Goal: Obtain resource: Download file/media

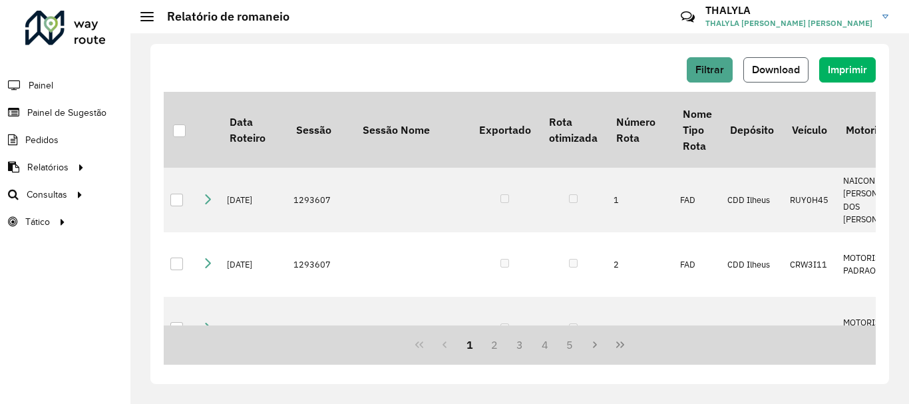
click at [780, 67] on span "Download" at bounding box center [776, 69] width 48 height 11
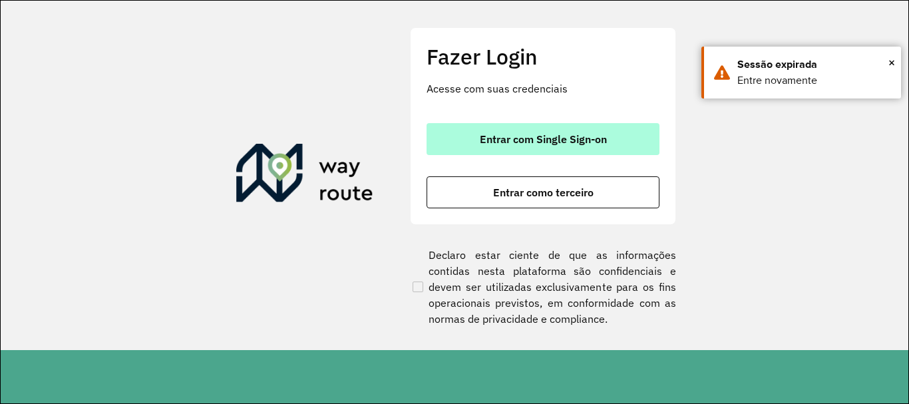
click at [537, 150] on button "Entrar com Single Sign-on" at bounding box center [543, 139] width 233 height 32
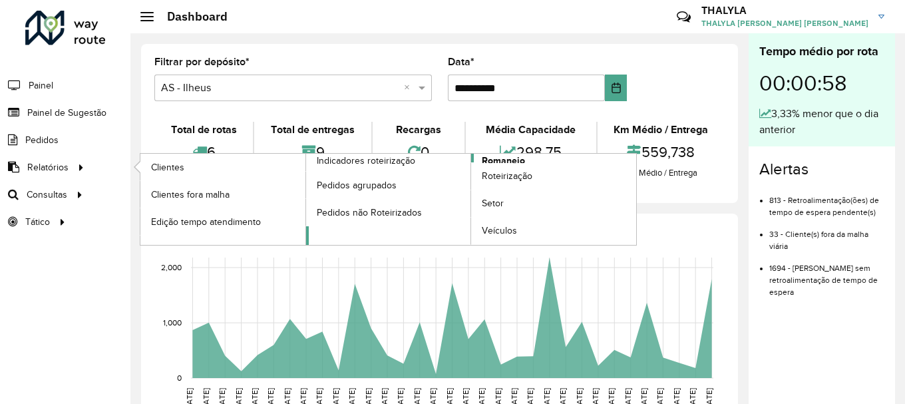
click at [499, 158] on span "Romaneio" at bounding box center [503, 161] width 43 height 14
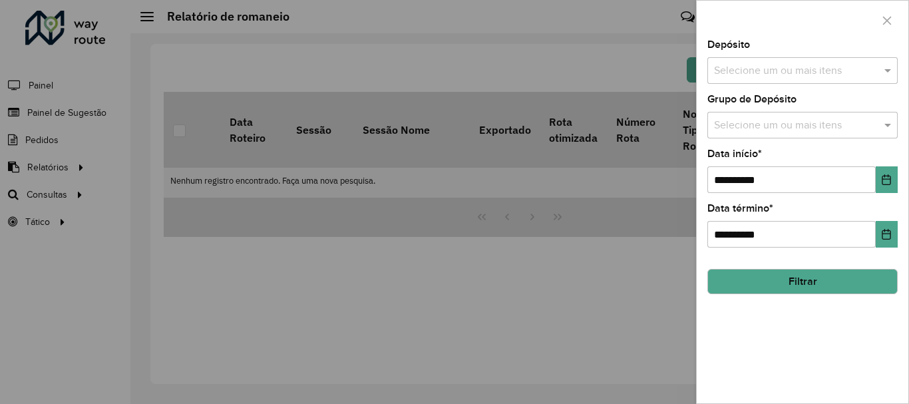
click at [795, 70] on input "text" at bounding box center [796, 71] width 170 height 16
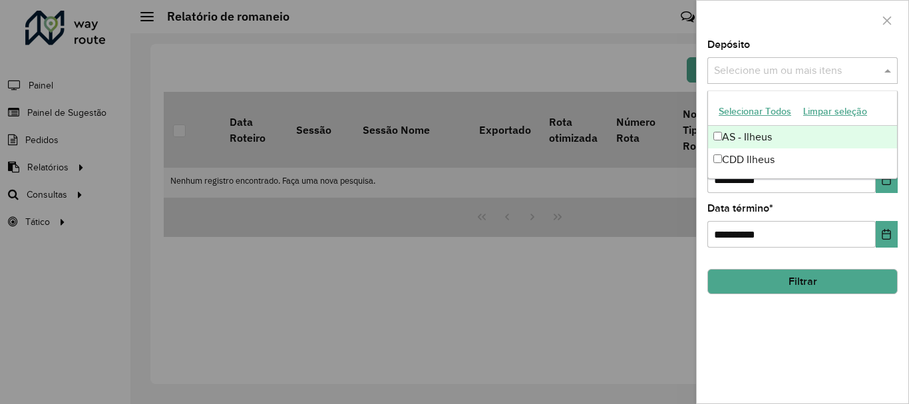
click at [765, 115] on button "Selecionar Todos" at bounding box center [755, 111] width 85 height 21
click at [814, 37] on div at bounding box center [803, 20] width 212 height 39
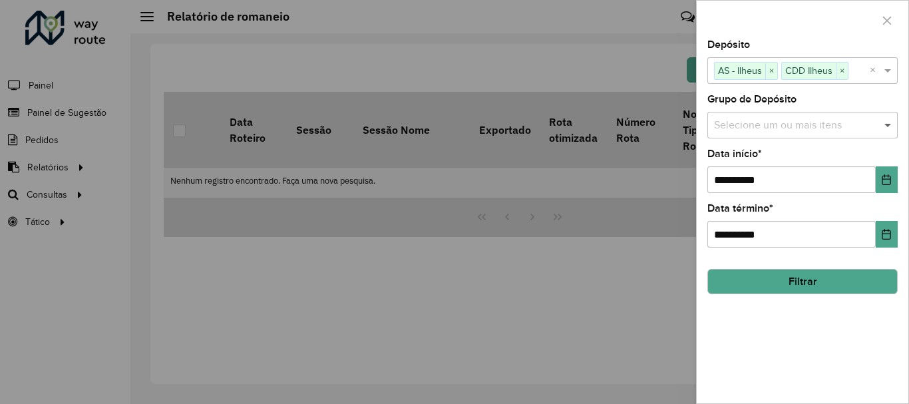
click at [885, 120] on span at bounding box center [889, 125] width 17 height 16
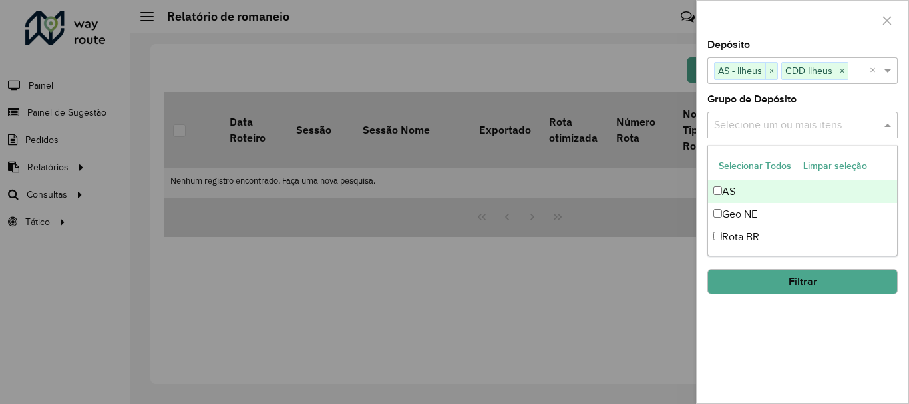
click at [753, 163] on button "Selecionar Todos" at bounding box center [755, 166] width 85 height 21
click at [775, 23] on div at bounding box center [803, 20] width 212 height 39
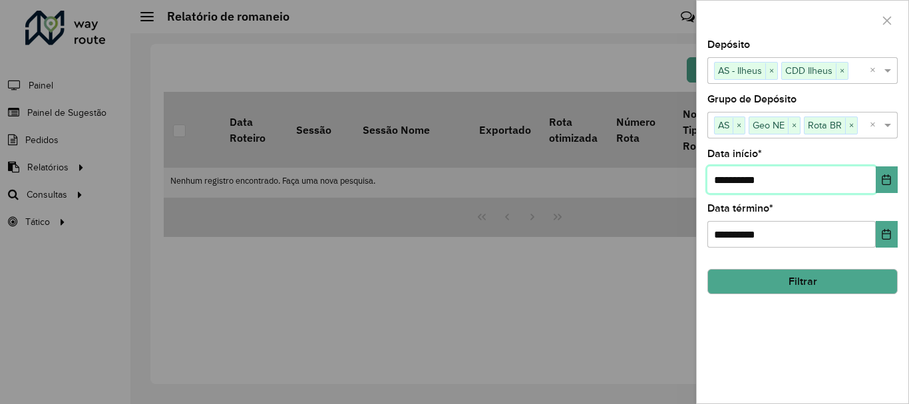
click at [725, 180] on input "**********" at bounding box center [791, 179] width 168 height 27
type input "**********"
click at [835, 283] on button "Filtrar" at bounding box center [802, 281] width 190 height 25
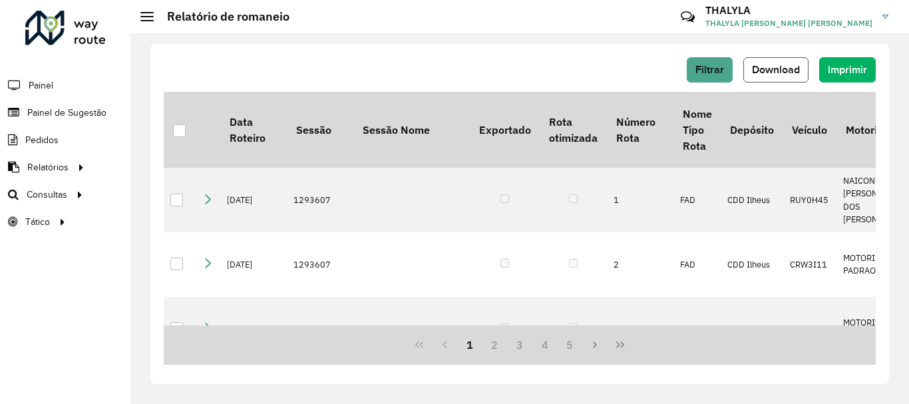
click at [764, 72] on span "Download" at bounding box center [776, 69] width 48 height 11
